Goal: Information Seeking & Learning: Learn about a topic

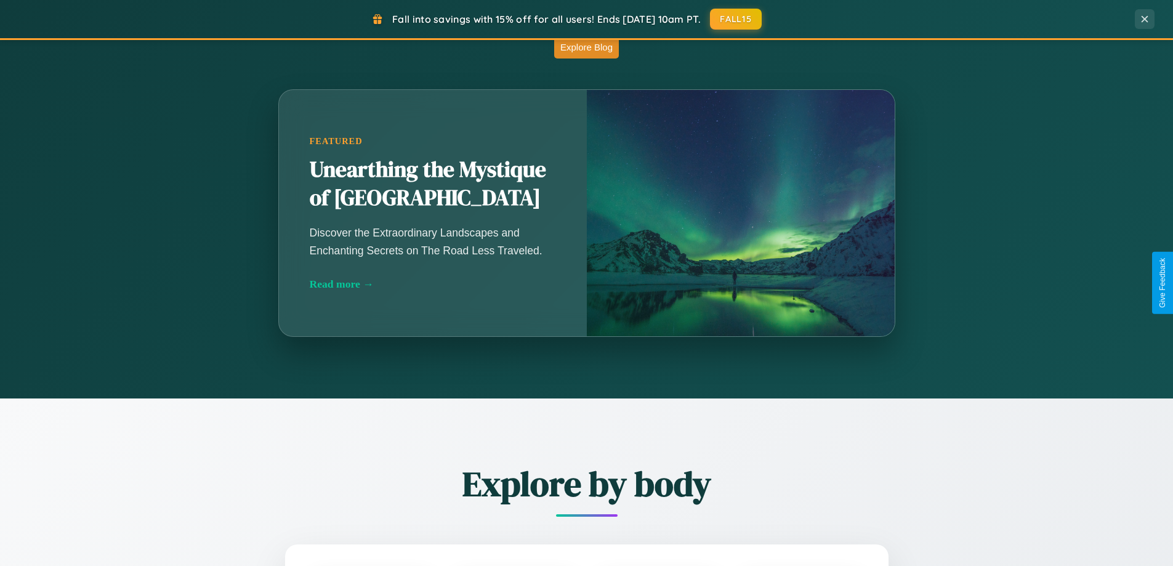
scroll to position [1084, 0]
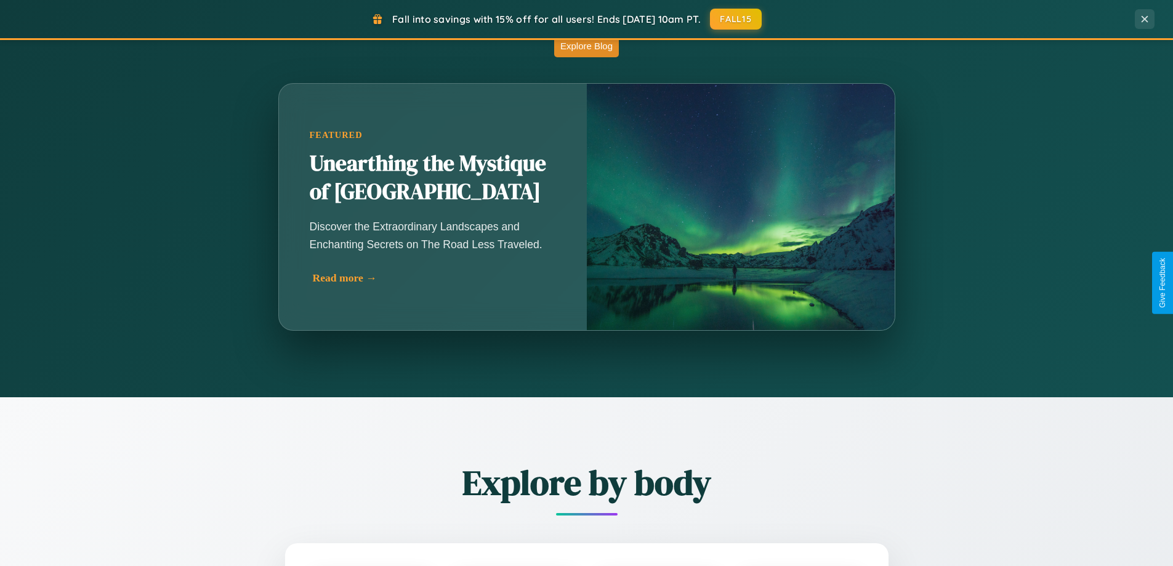
click at [434, 278] on div "Read more →" at bounding box center [436, 277] width 246 height 13
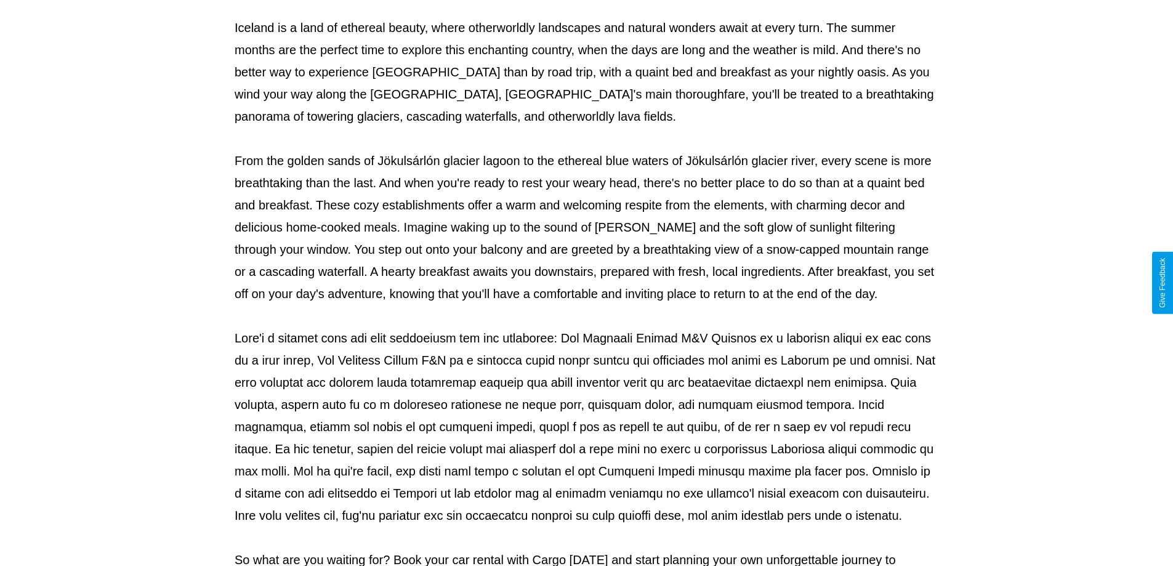
scroll to position [398, 0]
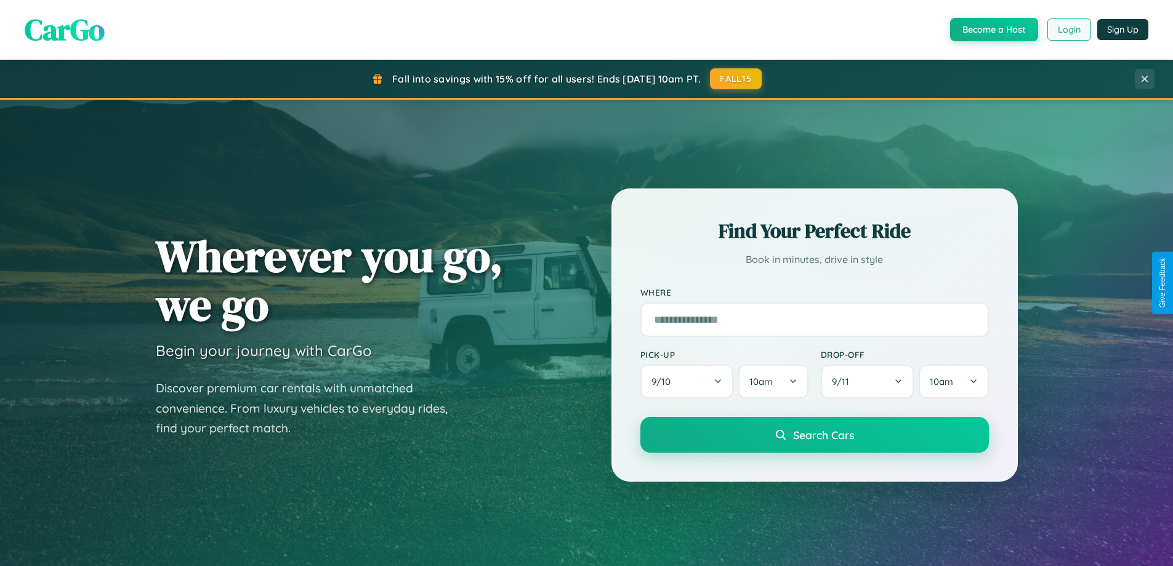
click at [1068, 30] on button "Login" at bounding box center [1069, 29] width 44 height 22
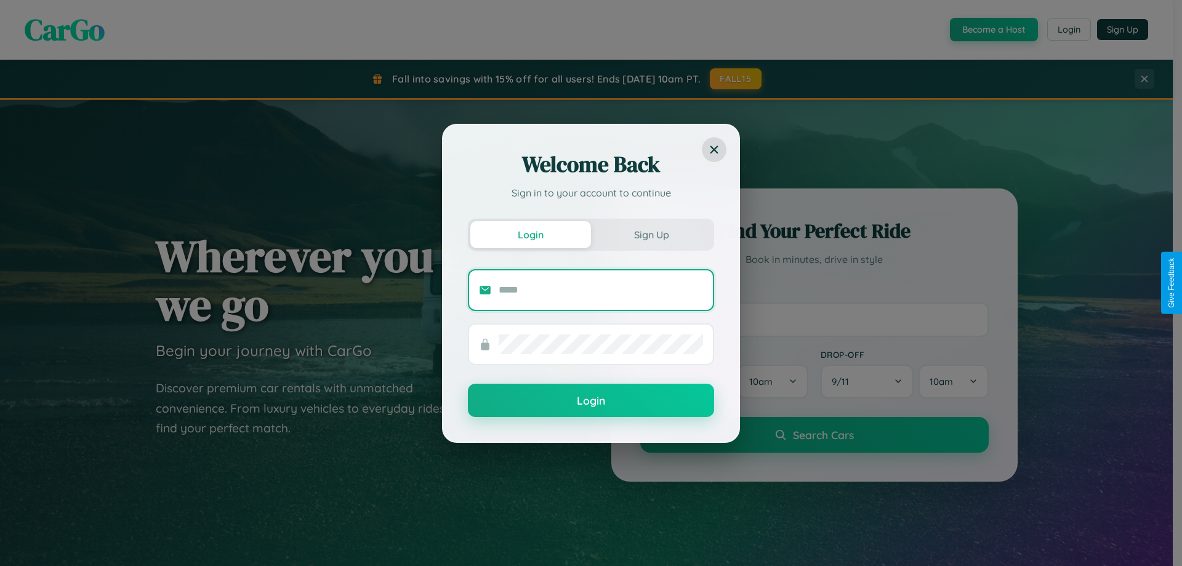
click at [601, 289] on input "text" at bounding box center [601, 290] width 204 height 20
type input "**********"
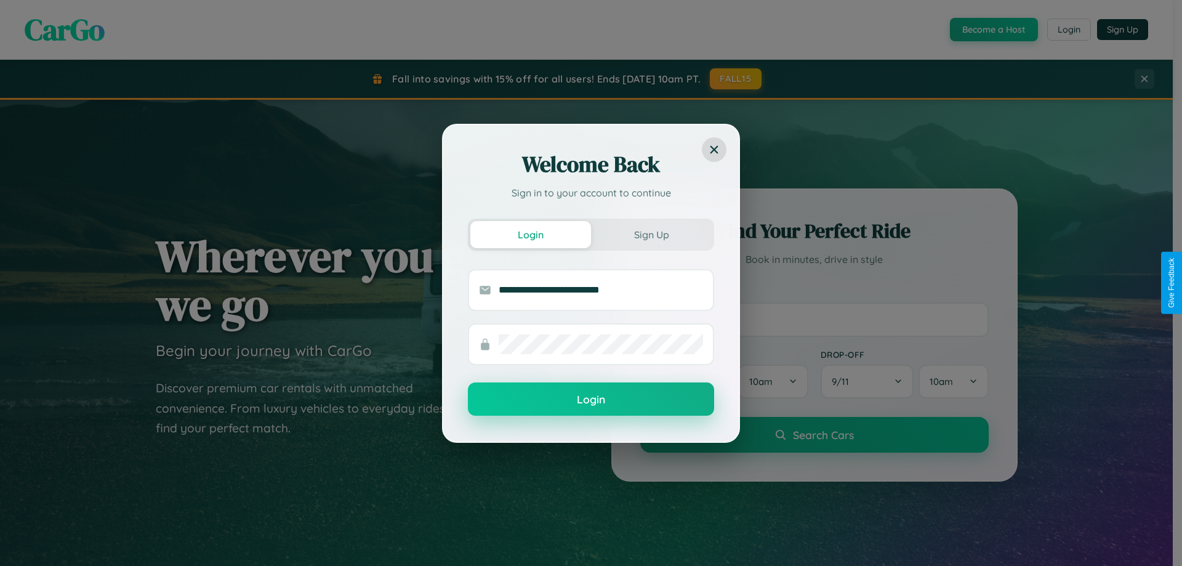
click at [591, 399] on button "Login" at bounding box center [591, 398] width 246 height 33
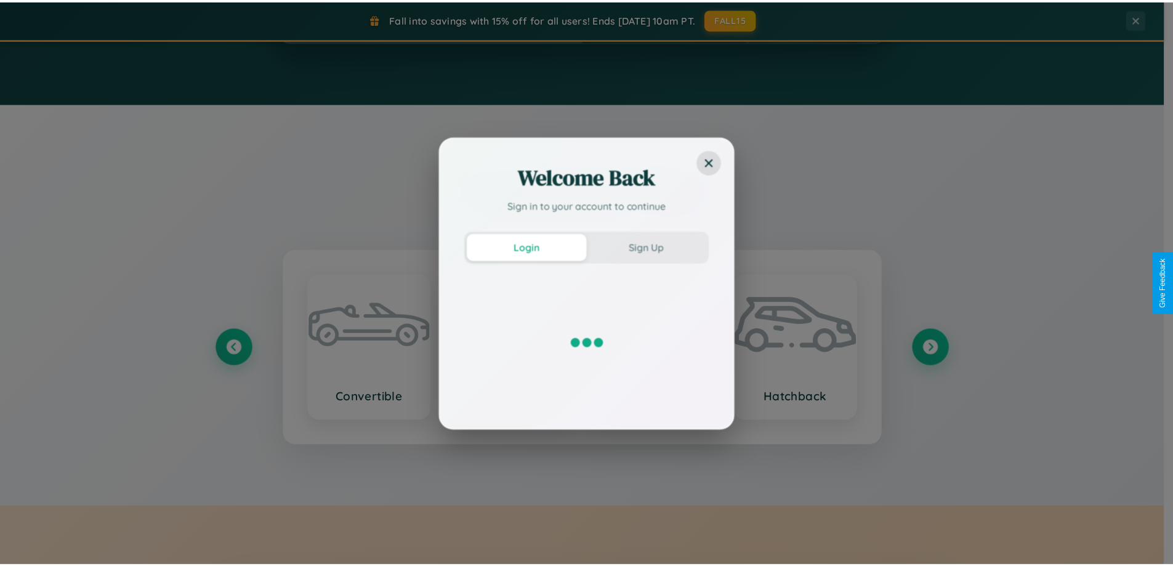
scroll to position [2369, 0]
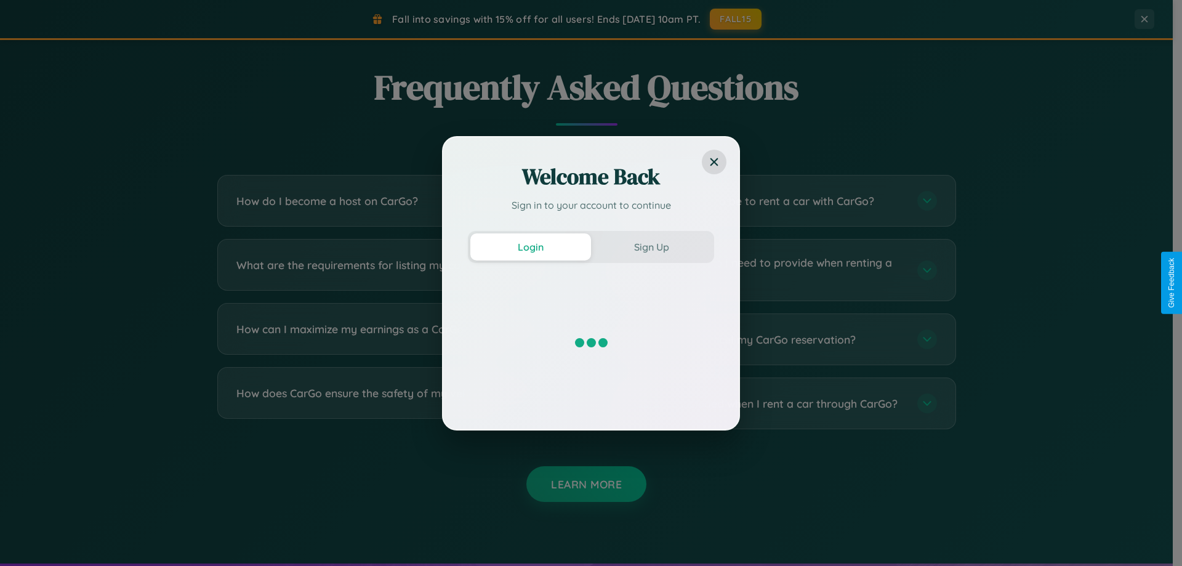
click at [777, 339] on div "Welcome Back Sign in to your account to continue Login Sign Up" at bounding box center [591, 283] width 1182 height 566
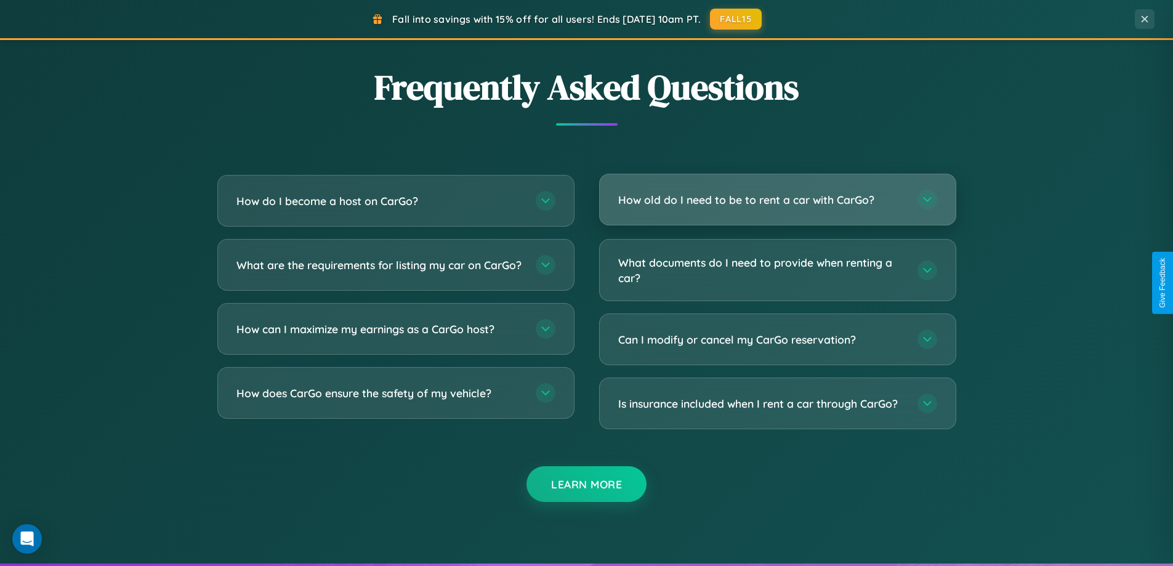
click at [777, 200] on h3 "How old do I need to be to rent a car with CarGo?" at bounding box center [761, 199] width 287 height 15
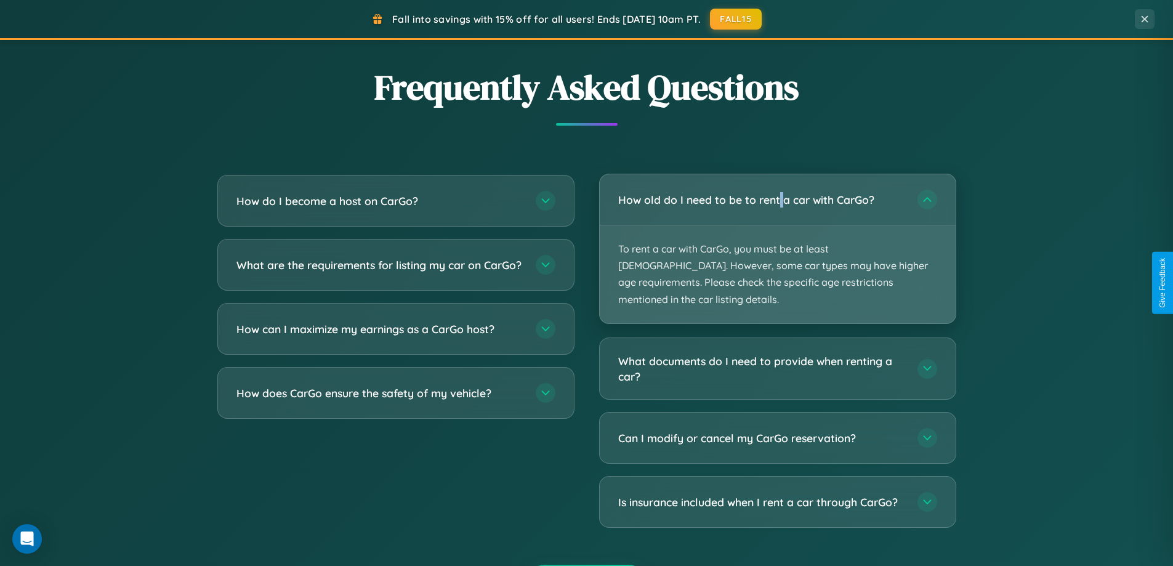
click at [777, 240] on p "To rent a car with CarGo, you must be at least [DEMOGRAPHIC_DATA]. However, som…" at bounding box center [778, 274] width 356 height 98
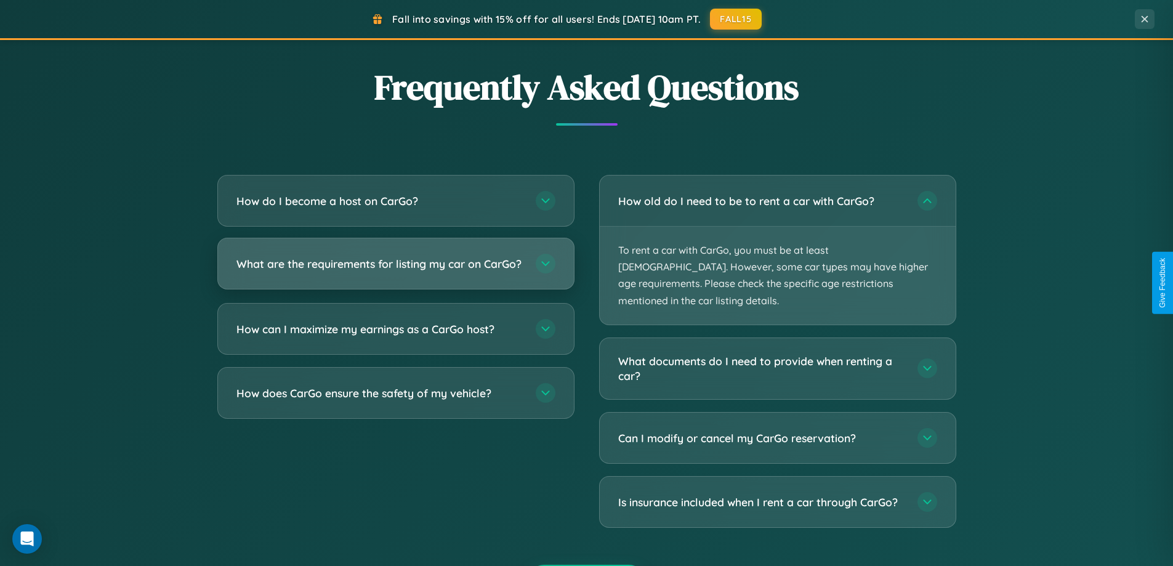
click at [395, 269] on h3 "What are the requirements for listing my car on CarGo?" at bounding box center [379, 263] width 287 height 15
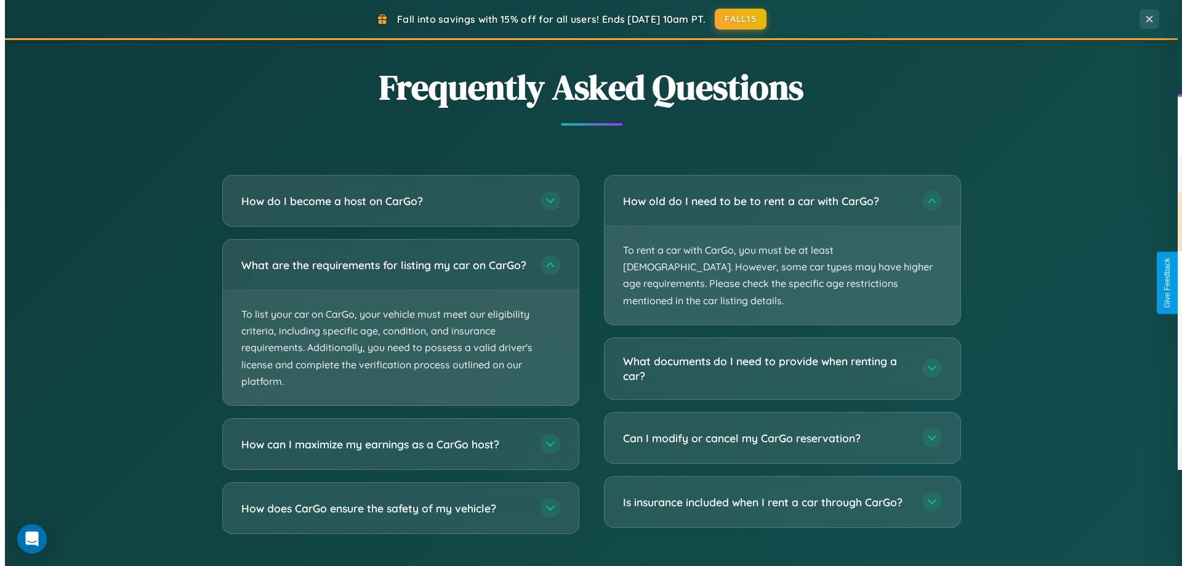
scroll to position [0, 0]
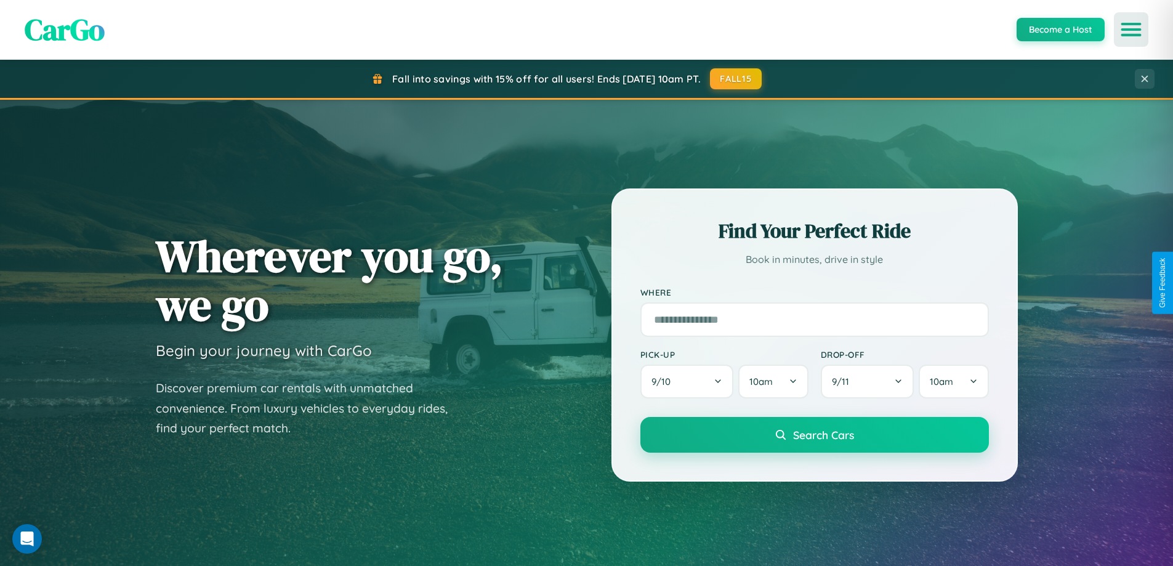
click at [1131, 30] on icon "Open menu" at bounding box center [1131, 29] width 18 height 11
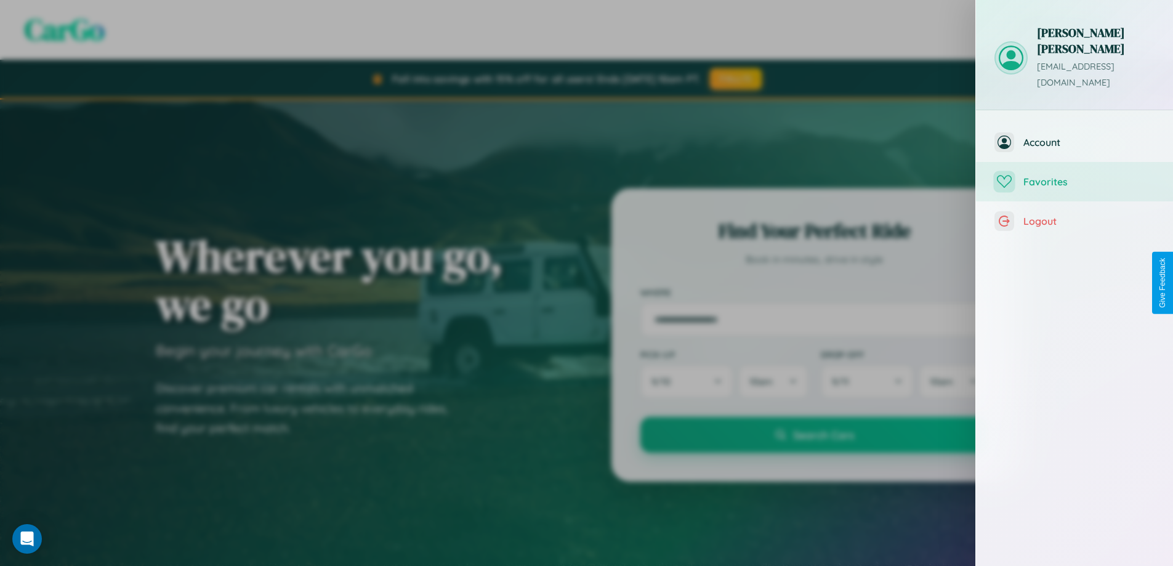
click at [1074, 175] on span "Favorites" at bounding box center [1088, 181] width 131 height 12
